Goal: Information Seeking & Learning: Find specific fact

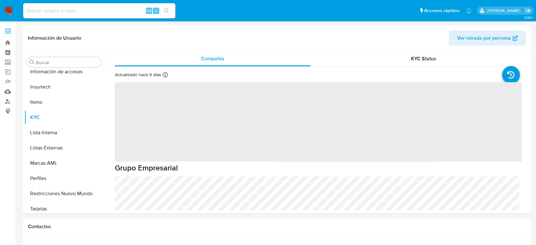
scroll to position [299, 0]
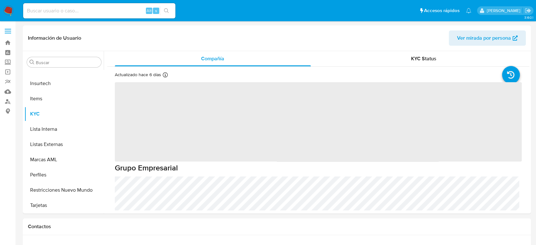
select select "10"
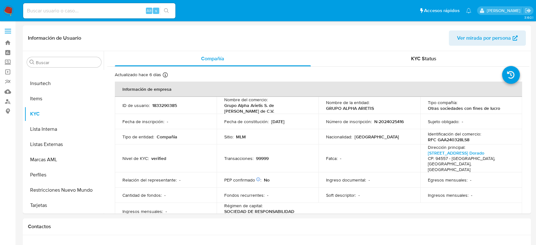
click at [9, 9] on img at bounding box center [8, 10] width 11 height 11
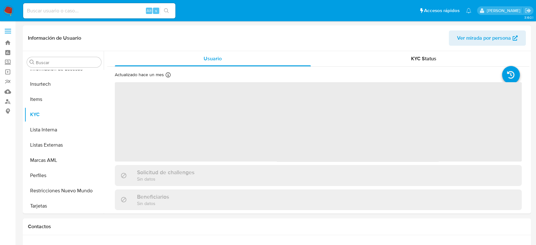
scroll to position [299, 0]
select select "10"
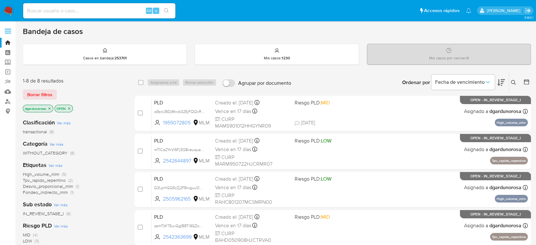
click at [514, 80] on icon at bounding box center [513, 82] width 5 height 5
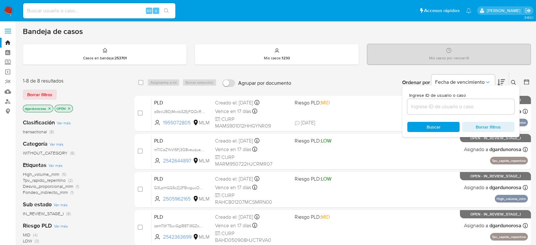
click at [480, 99] on div at bounding box center [461, 106] width 107 height 15
click at [482, 103] on input at bounding box center [461, 107] width 107 height 8
paste input "2542363699"
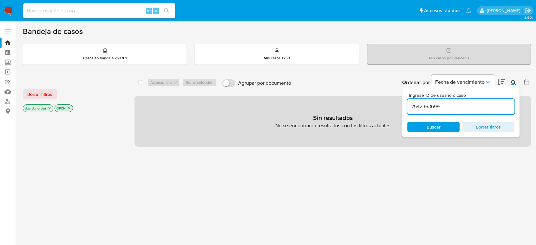
click at [486, 106] on input "2542363699" at bounding box center [461, 107] width 107 height 8
type input "2542363699"
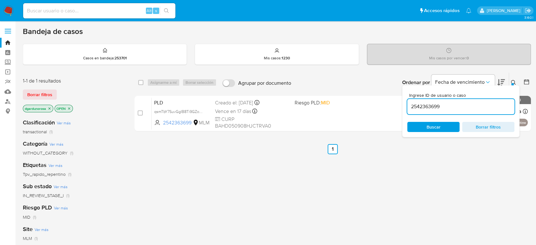
click at [514, 82] on icon at bounding box center [513, 82] width 5 height 5
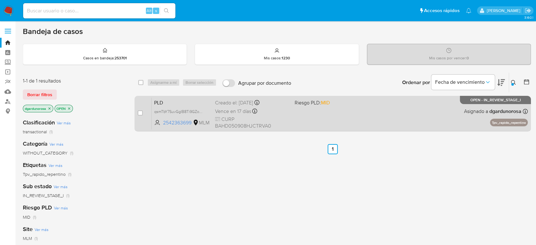
click at [417, 106] on div "PLD qsmTbY7SuvGgIB8Ti9GZoHar 2542363699 MLM Riesgo PLD: MID Creado el: 12/08/20…" at bounding box center [340, 113] width 376 height 32
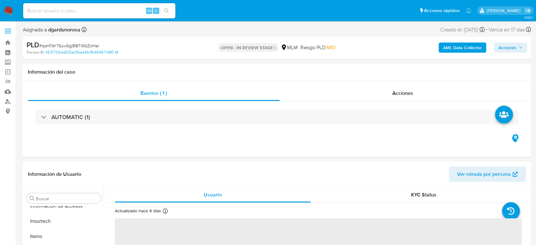
scroll to position [299, 0]
select select "10"
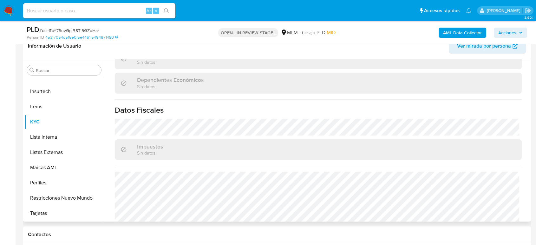
scroll to position [399, 0]
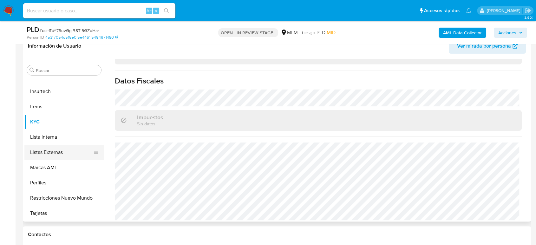
click at [53, 149] on button "Listas Externas" at bounding box center [61, 152] width 74 height 15
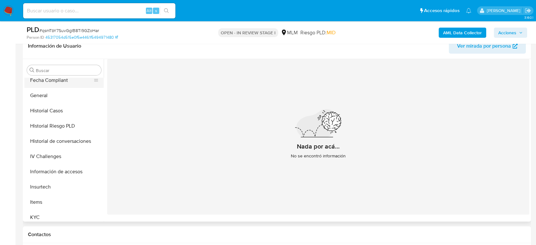
scroll to position [157, 0]
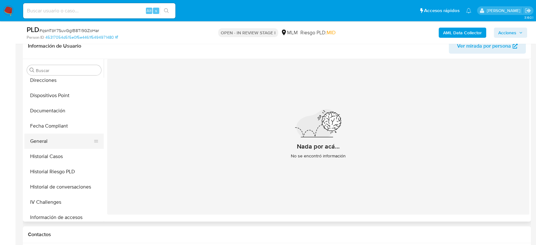
click at [50, 141] on button "General" at bounding box center [61, 141] width 74 height 15
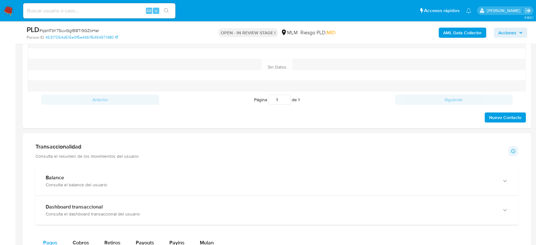
scroll to position [353, 0]
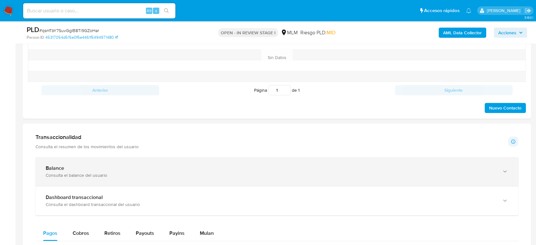
click at [79, 171] on div "Balance" at bounding box center [271, 168] width 450 height 6
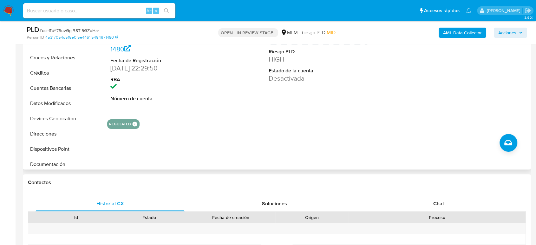
scroll to position [141, 0]
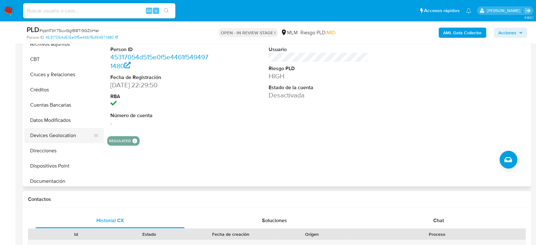
click at [59, 134] on button "Devices Geolocation" at bounding box center [61, 135] width 74 height 15
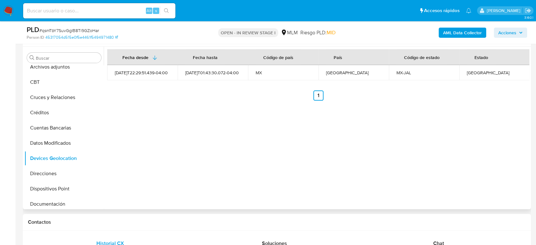
scroll to position [106, 0]
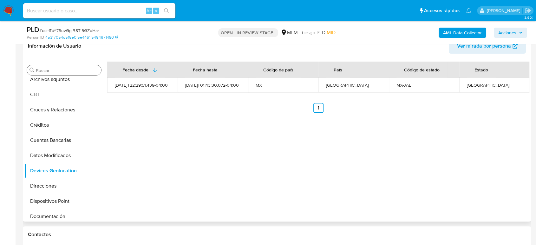
click at [71, 68] on input "Buscar" at bounding box center [67, 71] width 63 height 6
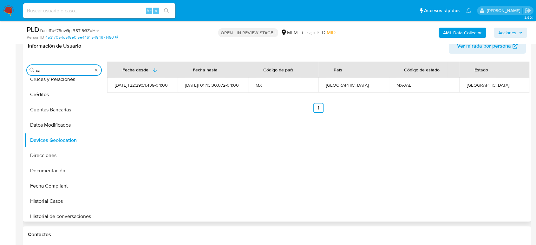
scroll to position [0, 0]
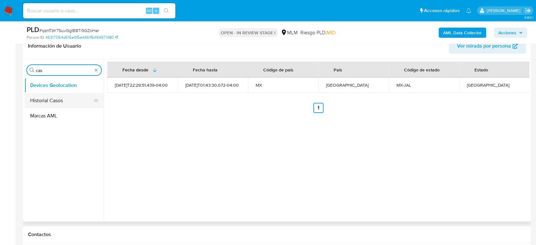
type input "cas"
click at [48, 102] on button "Historial Casos" at bounding box center [61, 100] width 74 height 15
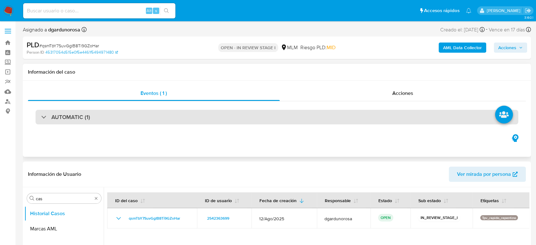
click at [106, 112] on div "AUTOMATIC (1)" at bounding box center [277, 117] width 483 height 15
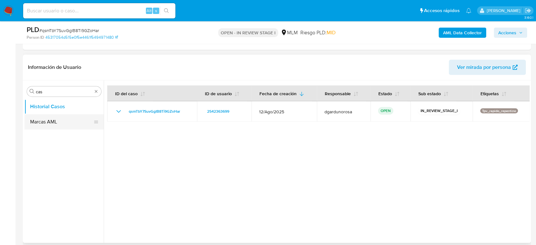
scroll to position [247, 0]
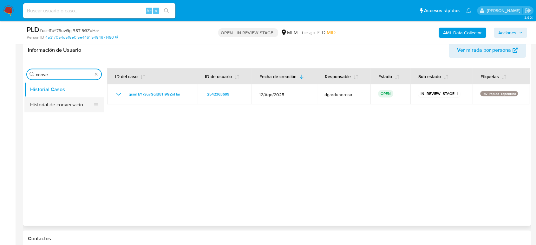
type input "conve"
click at [63, 105] on button "Historial de conversaciones" at bounding box center [61, 104] width 74 height 15
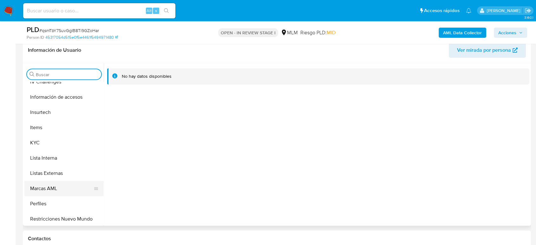
scroll to position [282, 0]
click at [48, 139] on button "KYC" at bounding box center [61, 142] width 74 height 15
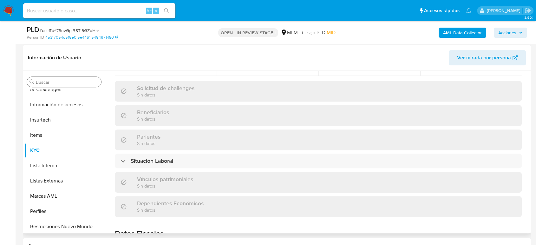
scroll to position [117, 0]
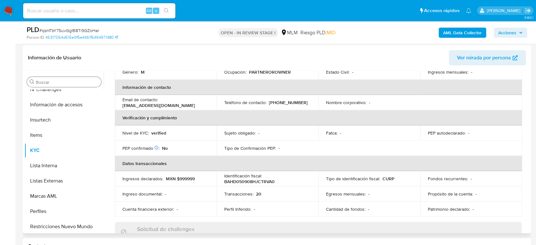
click at [287, 100] on p "(33) 34699275" at bounding box center [288, 103] width 39 height 6
copy p "34699275"
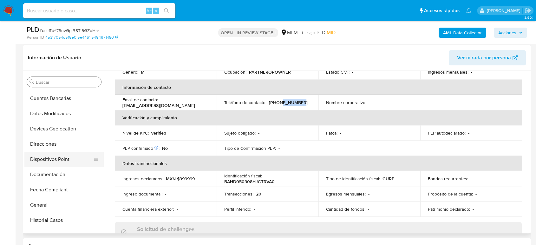
scroll to position [70, 0]
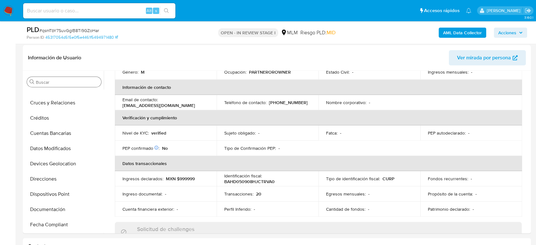
click at [61, 83] on input "Buscar" at bounding box center [67, 82] width 63 height 6
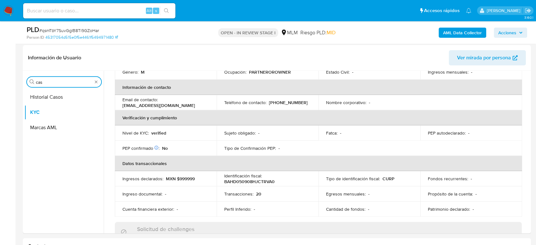
scroll to position [0, 0]
type input "cas"
click at [54, 97] on button "Historial Casos" at bounding box center [61, 97] width 74 height 15
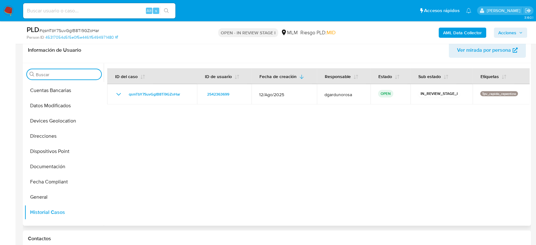
scroll to position [247, 0]
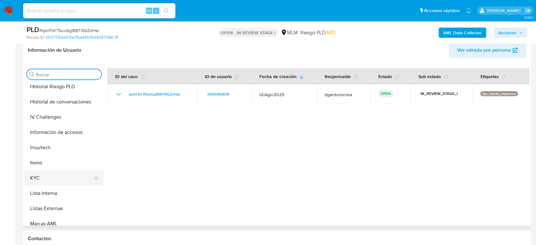
click at [41, 173] on button "KYC" at bounding box center [61, 177] width 74 height 15
